Goal: Transaction & Acquisition: Register for event/course

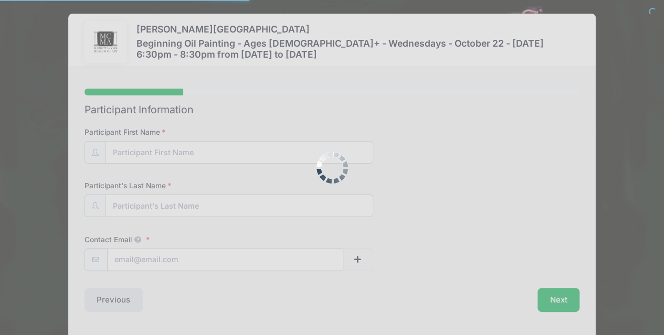
type input "[PERSON_NAME]"
type input "Wakefield"
type input "[EMAIL_ADDRESS][DOMAIN_NAME]"
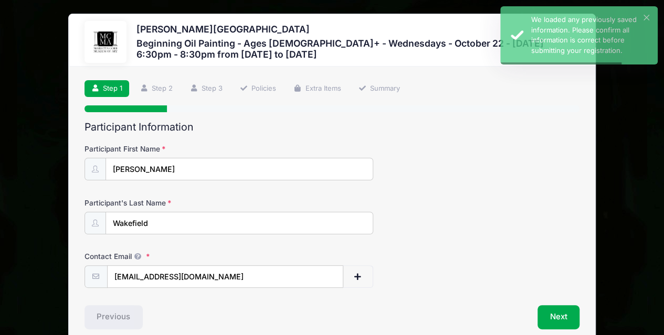
scroll to position [47, 0]
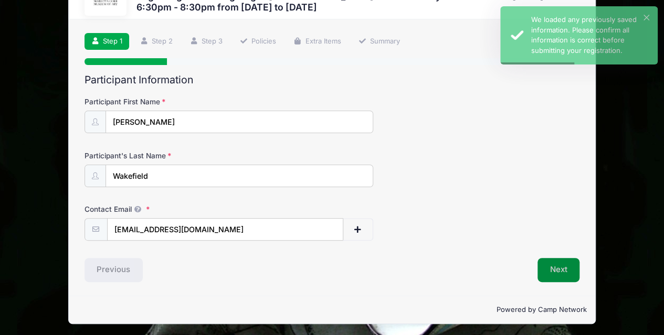
click at [566, 270] on button "Next" at bounding box center [558, 270] width 42 height 24
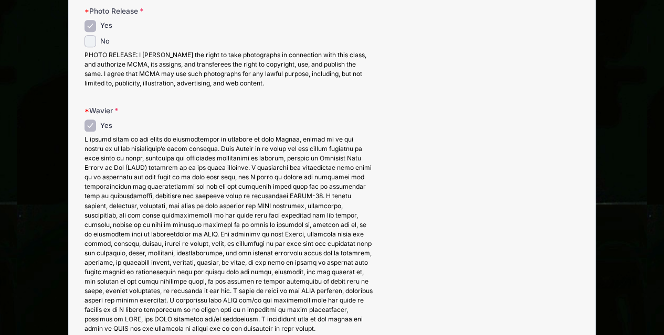
scroll to position [659, 0]
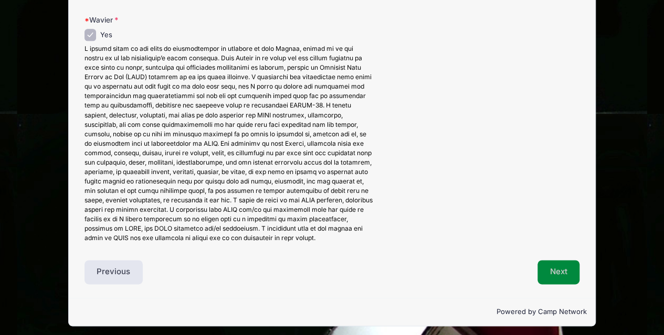
click at [563, 264] on button "Next" at bounding box center [558, 272] width 42 height 24
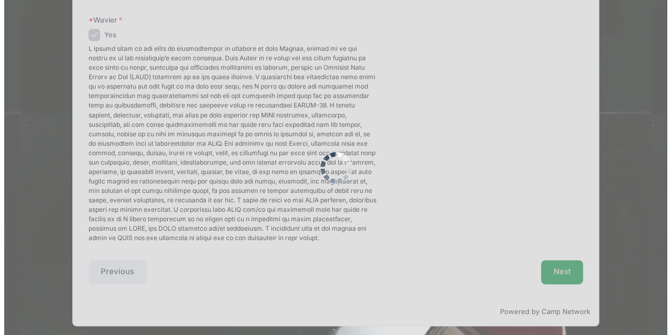
scroll to position [0, 0]
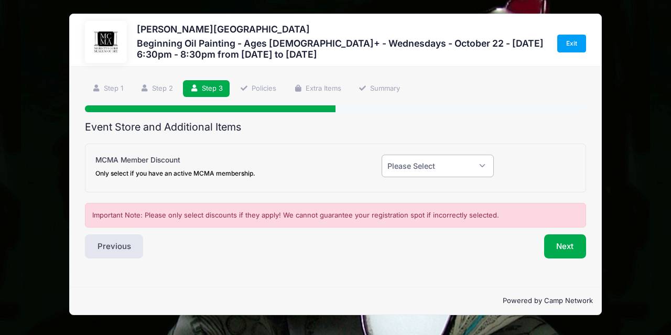
click at [482, 166] on select "Please Select Yes (-$20.00) No" at bounding box center [438, 166] width 112 height 23
select select "0"
click at [382, 155] on select "Please Select Yes (-$20.00) No" at bounding box center [438, 166] width 112 height 23
click at [557, 244] on button "Next" at bounding box center [565, 246] width 42 height 24
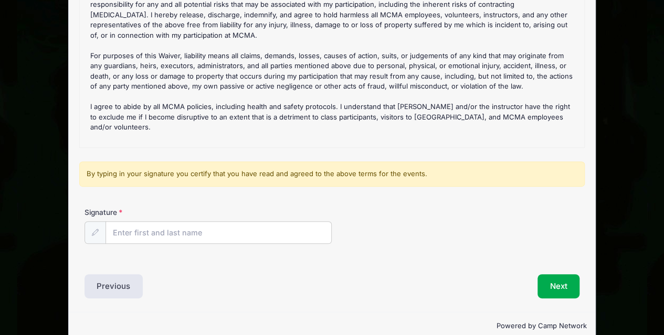
scroll to position [158, 0]
click at [193, 236] on input "Signature" at bounding box center [219, 232] width 226 height 23
type input "[PERSON_NAME]"
click at [568, 279] on button "Next" at bounding box center [558, 286] width 42 height 24
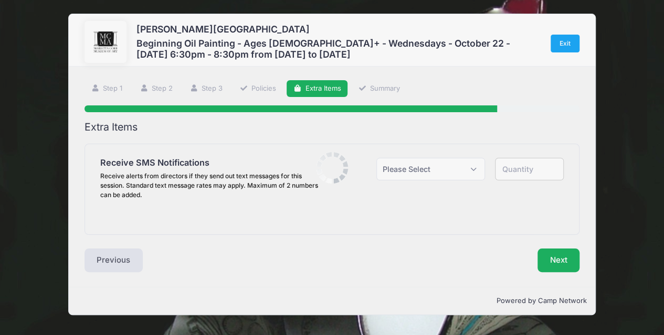
scroll to position [0, 0]
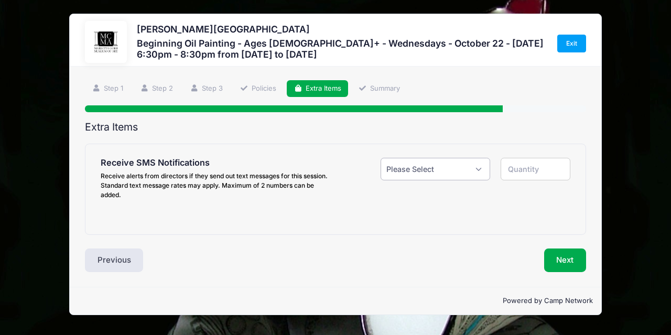
click at [441, 170] on select "Please Select Yes ($0.00) No" at bounding box center [436, 169] width 110 height 23
select select "1"
click at [381, 158] on select "Please Select Yes ($0.00) No" at bounding box center [436, 169] width 110 height 23
type input "1"
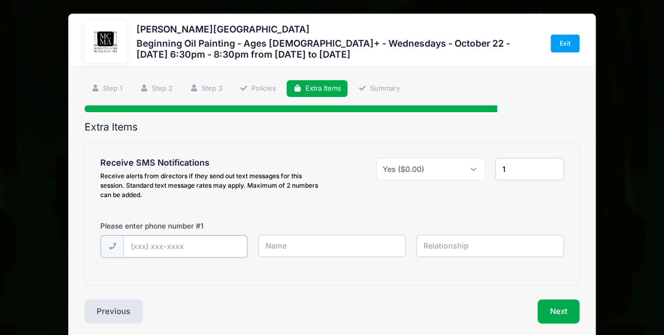
click at [163, 245] on input "text" at bounding box center [185, 247] width 124 height 23
type input "[PHONE_NUMBER]"
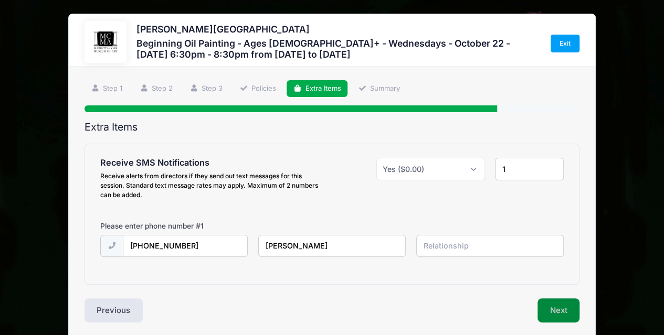
type input "[PERSON_NAME]"
click at [553, 311] on button "Next" at bounding box center [558, 310] width 42 height 24
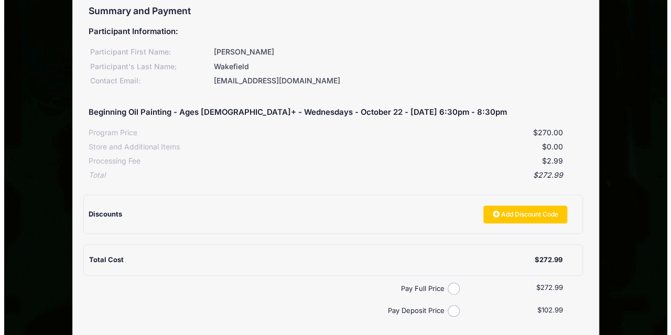
scroll to position [216, 0]
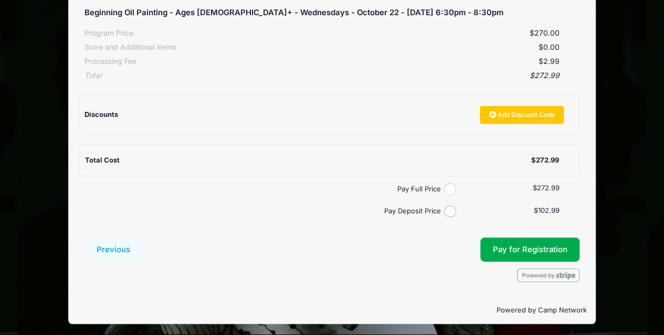
click at [445, 187] on input "Pay Full Price" at bounding box center [450, 189] width 12 height 12
radio input "true"
click at [522, 238] on button "Pay for Registration" at bounding box center [530, 250] width 100 height 24
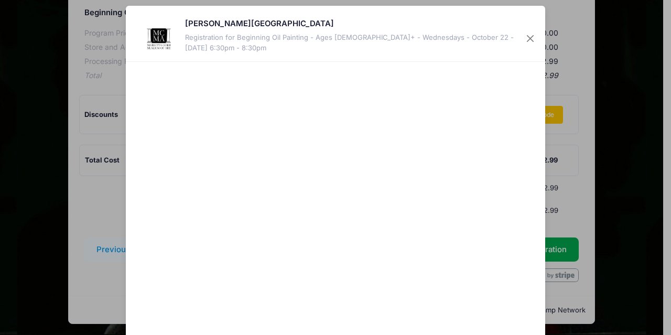
scroll to position [85, 0]
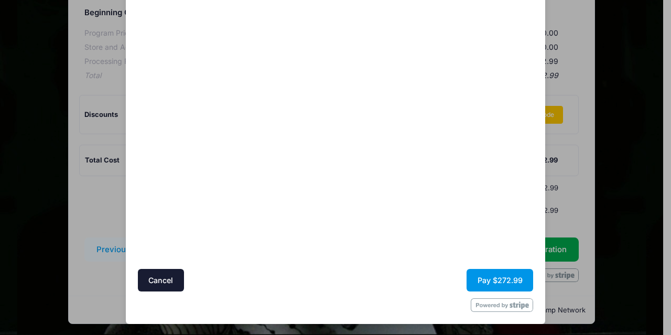
click at [512, 281] on button "Pay $272.99" at bounding box center [500, 280] width 67 height 23
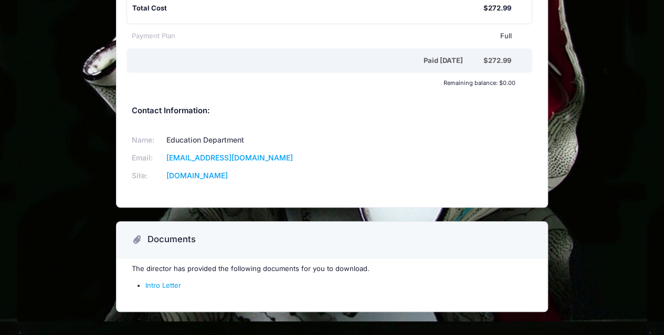
scroll to position [269, 0]
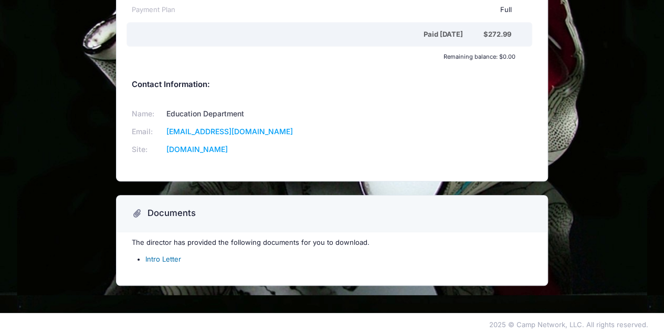
click at [155, 259] on link "Intro Letter" at bounding box center [163, 259] width 36 height 8
